Goal: Obtain resource: Obtain resource

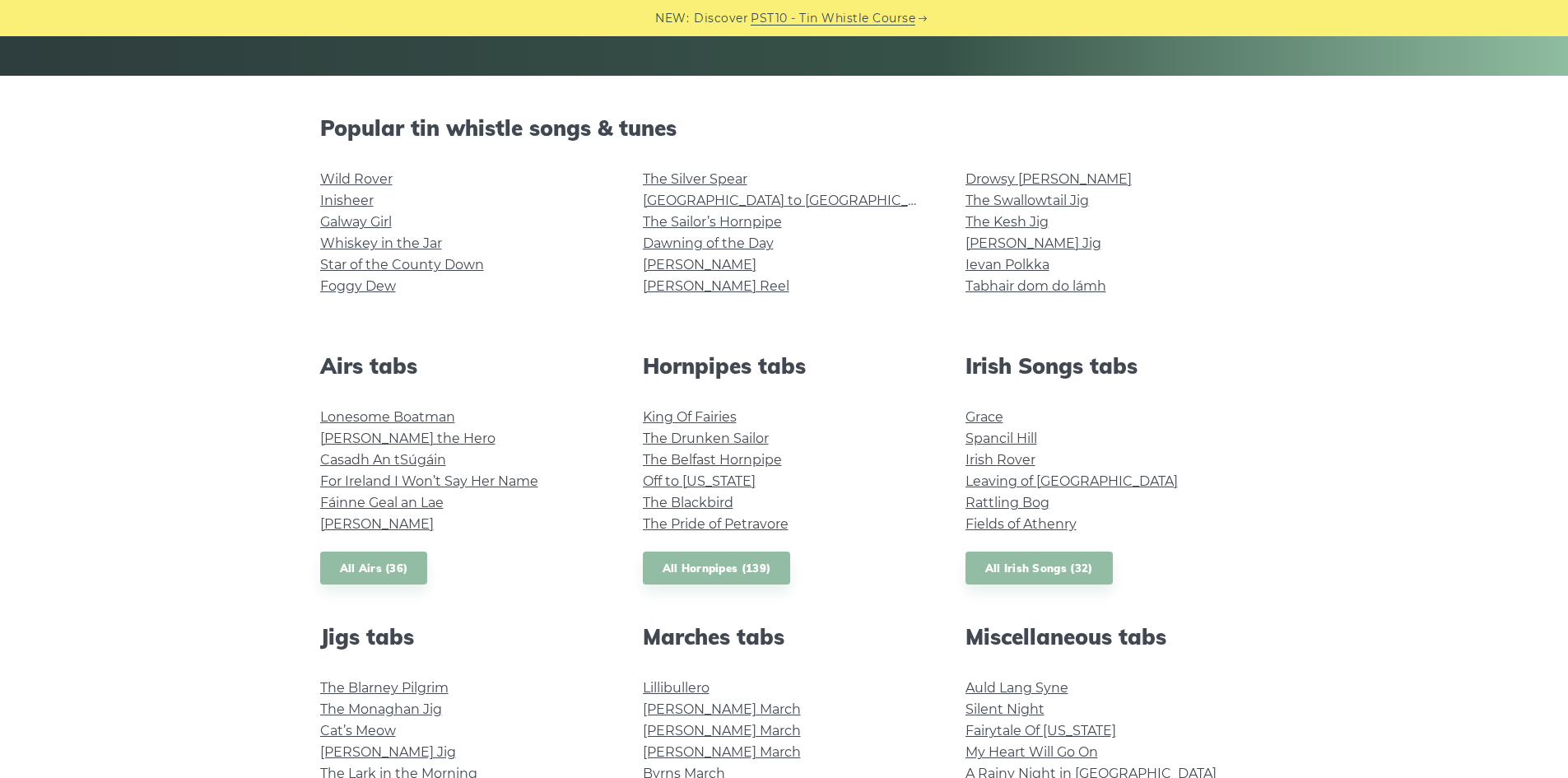
scroll to position [329, 0]
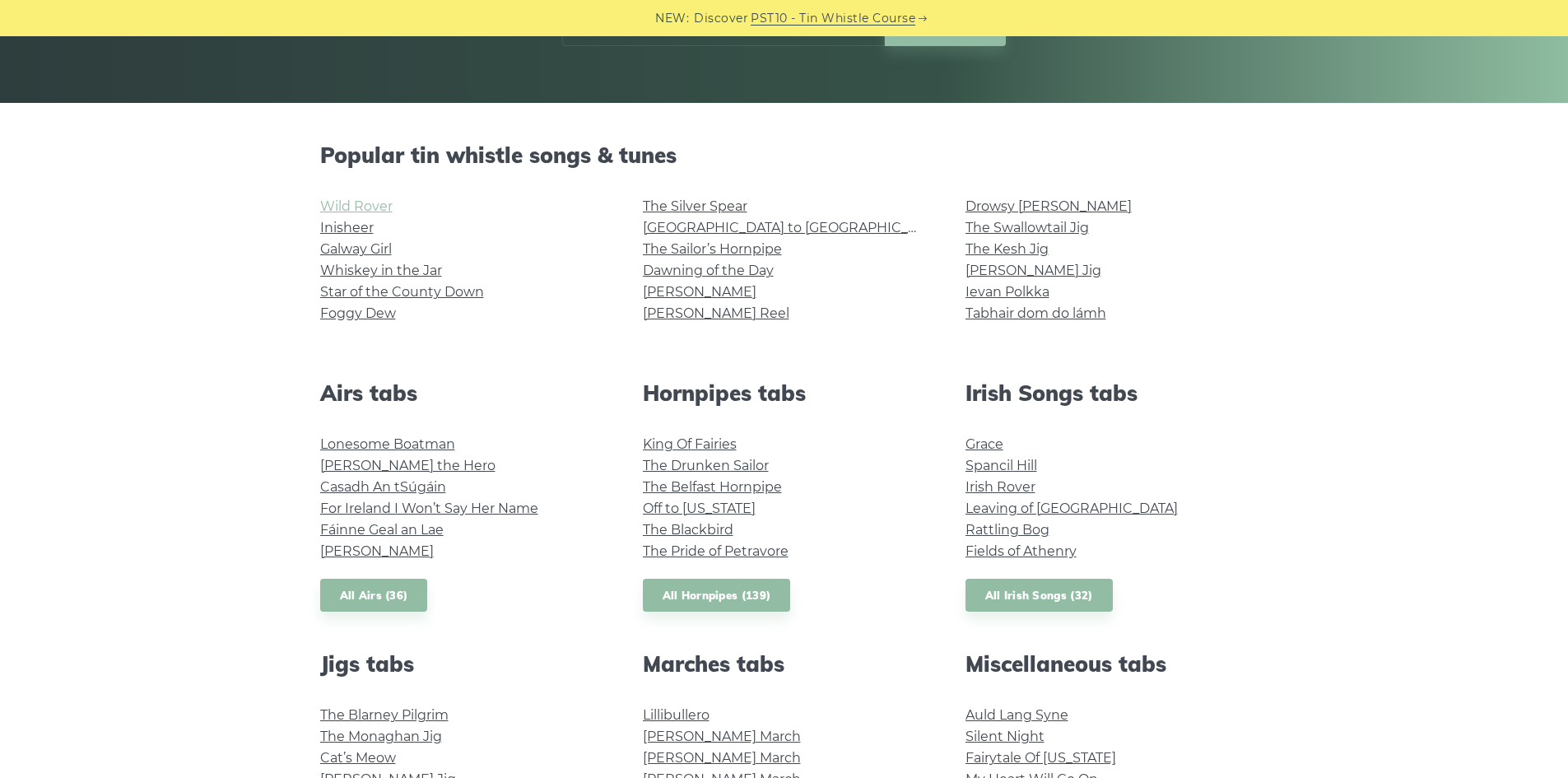
click at [363, 211] on link "Wild Rover" at bounding box center [356, 206] width 73 height 15
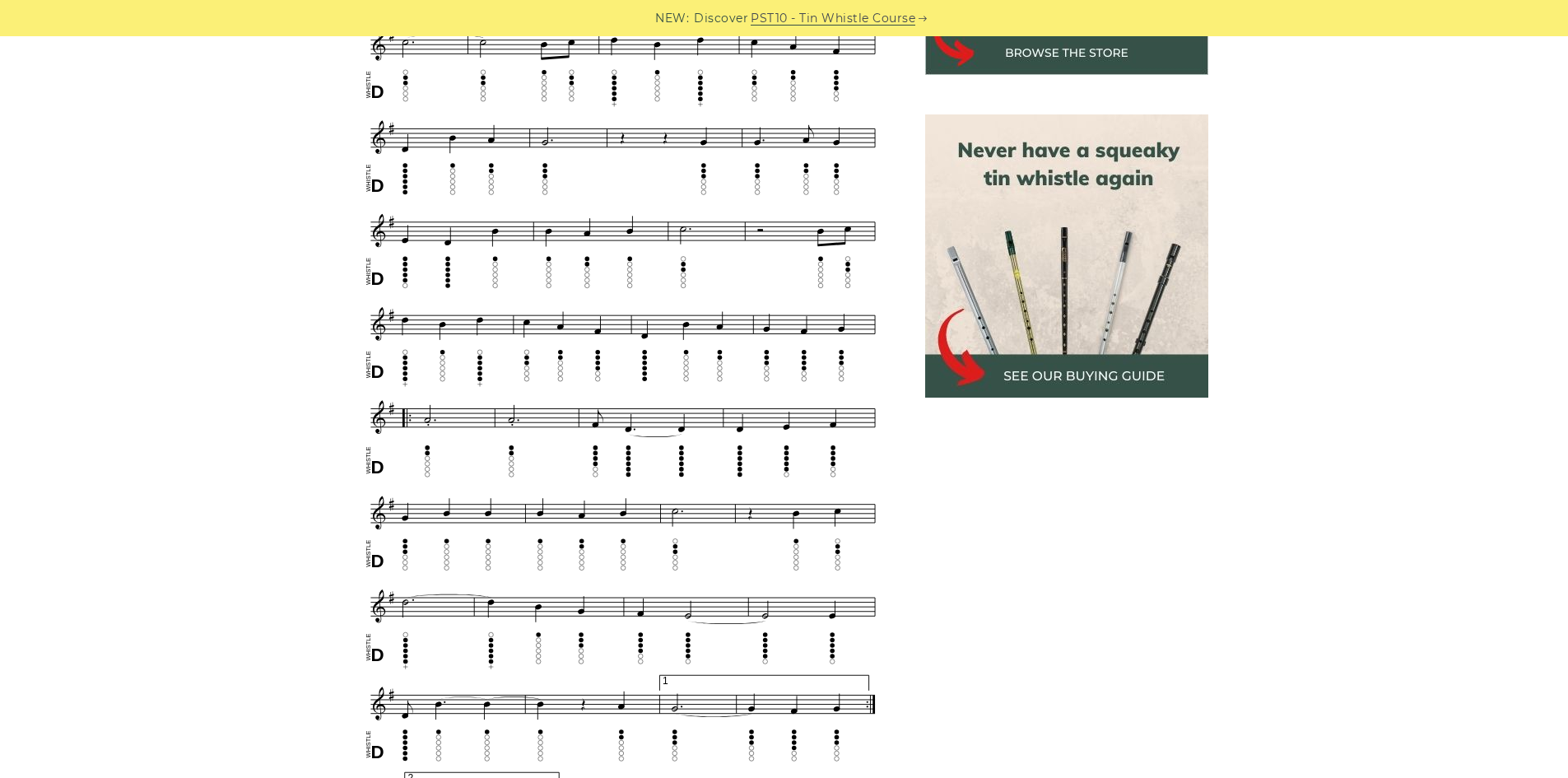
scroll to position [494, 0]
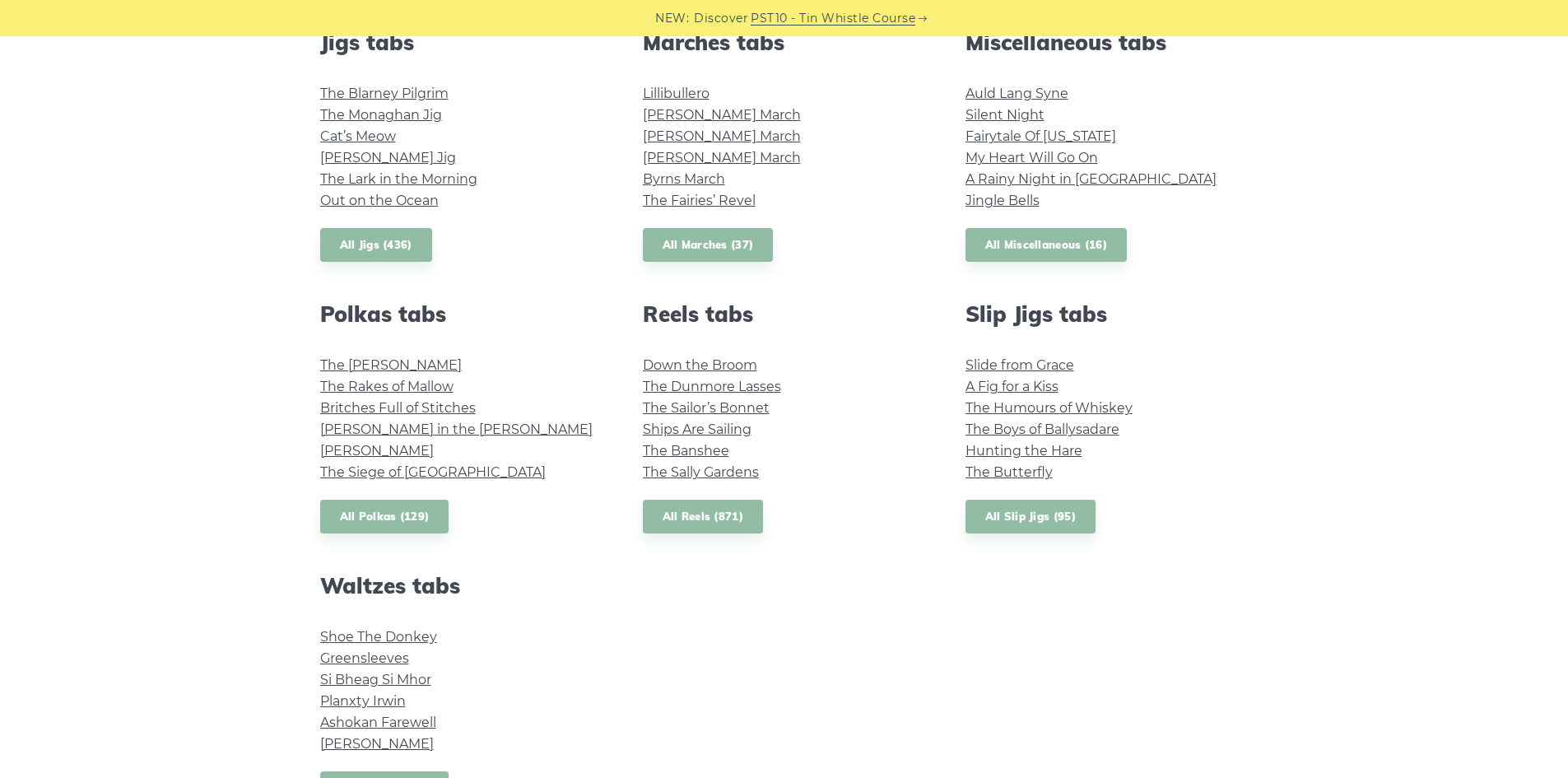
scroll to position [1234, 0]
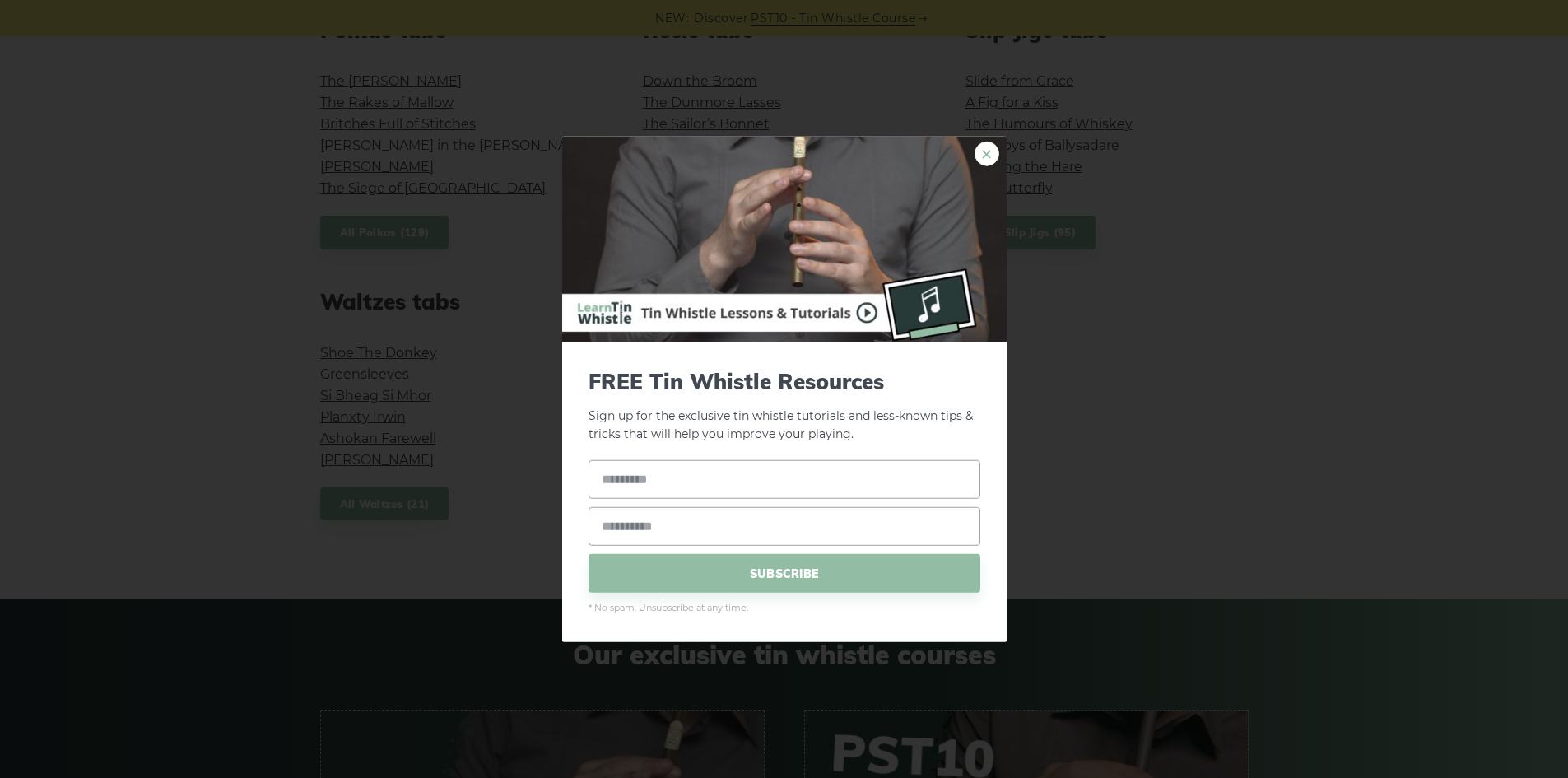
click at [991, 151] on link "×" at bounding box center [987, 153] width 25 height 25
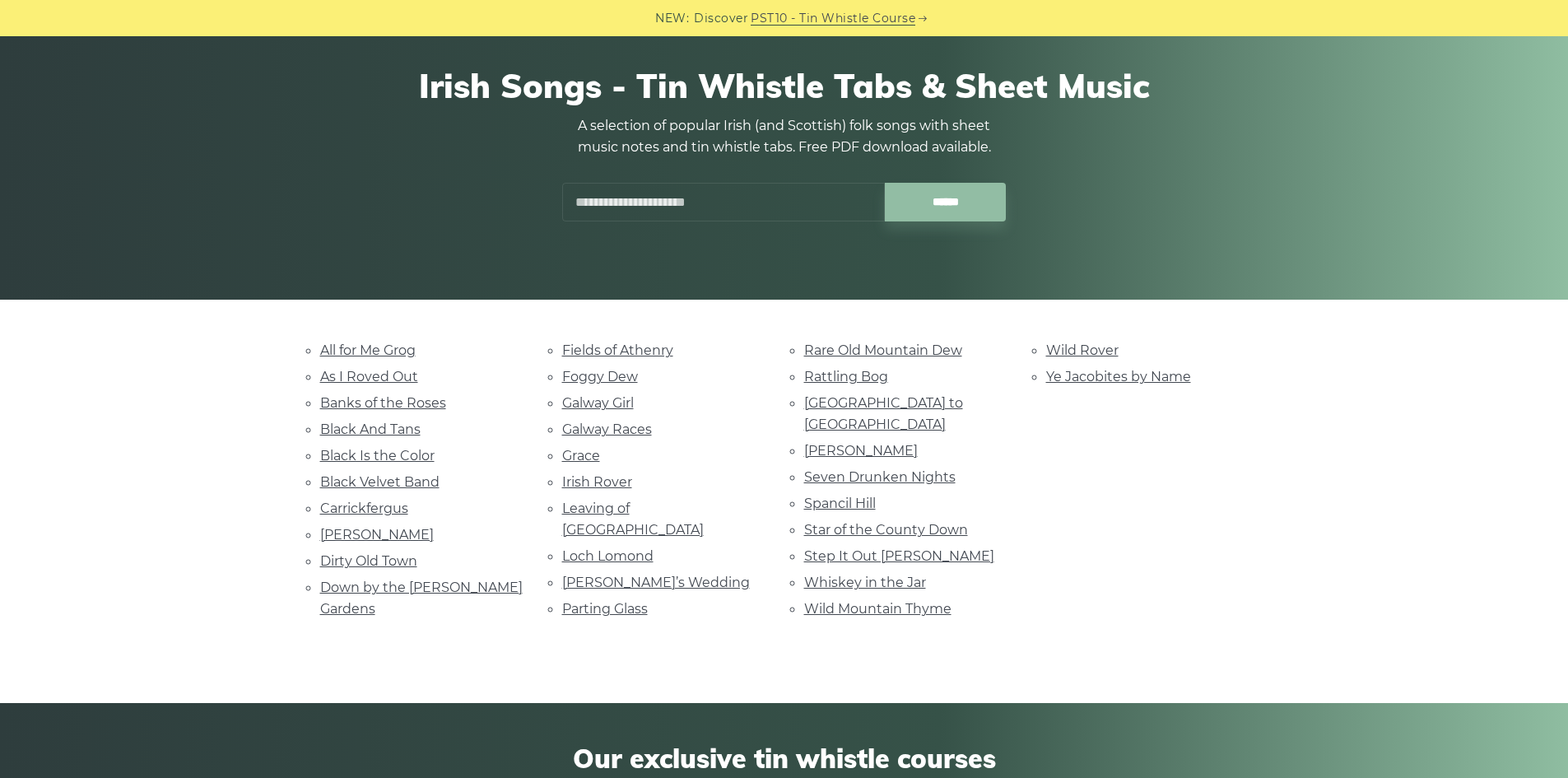
scroll to position [165, 0]
